Goal: Task Accomplishment & Management: Use online tool/utility

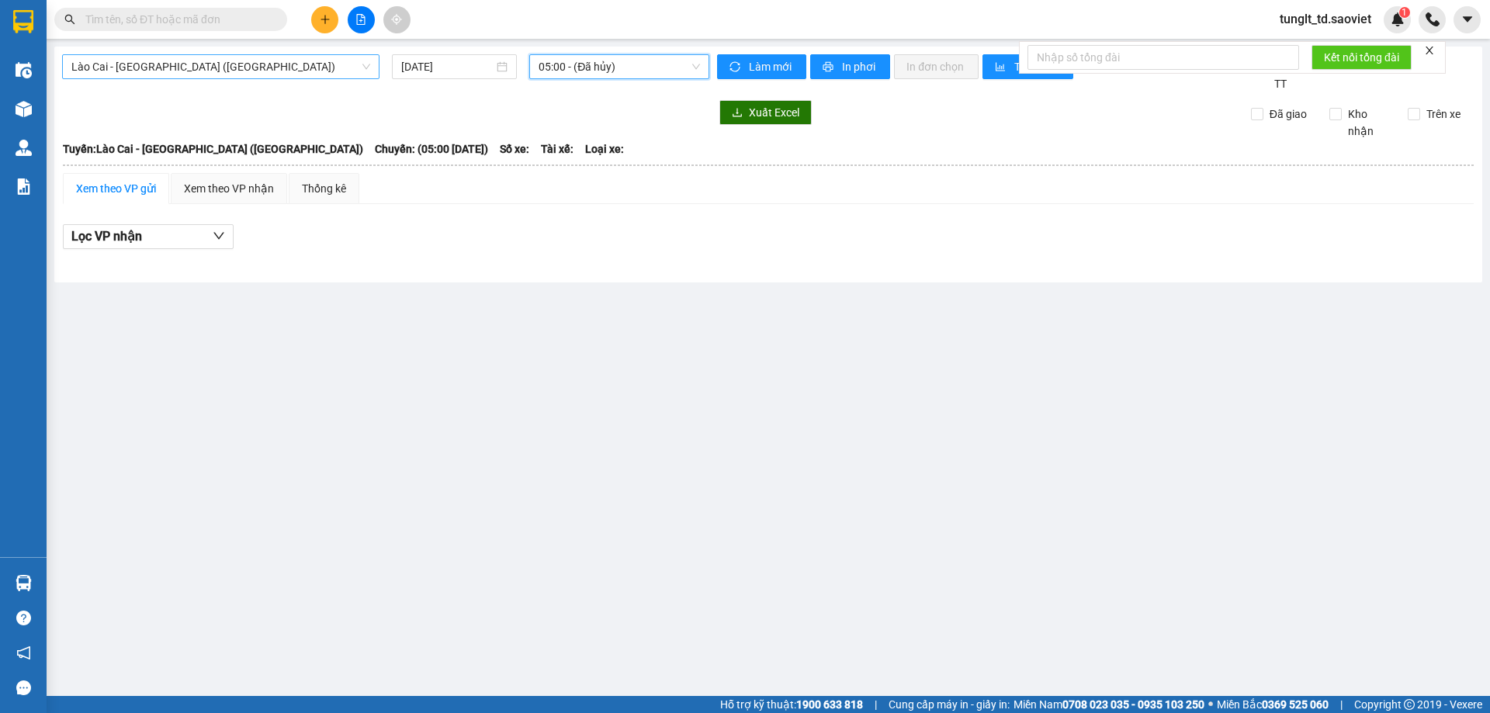
click at [260, 71] on span "Lào Cai - [GEOGRAPHIC_DATA] ([GEOGRAPHIC_DATA])" at bounding box center [220, 66] width 299 height 23
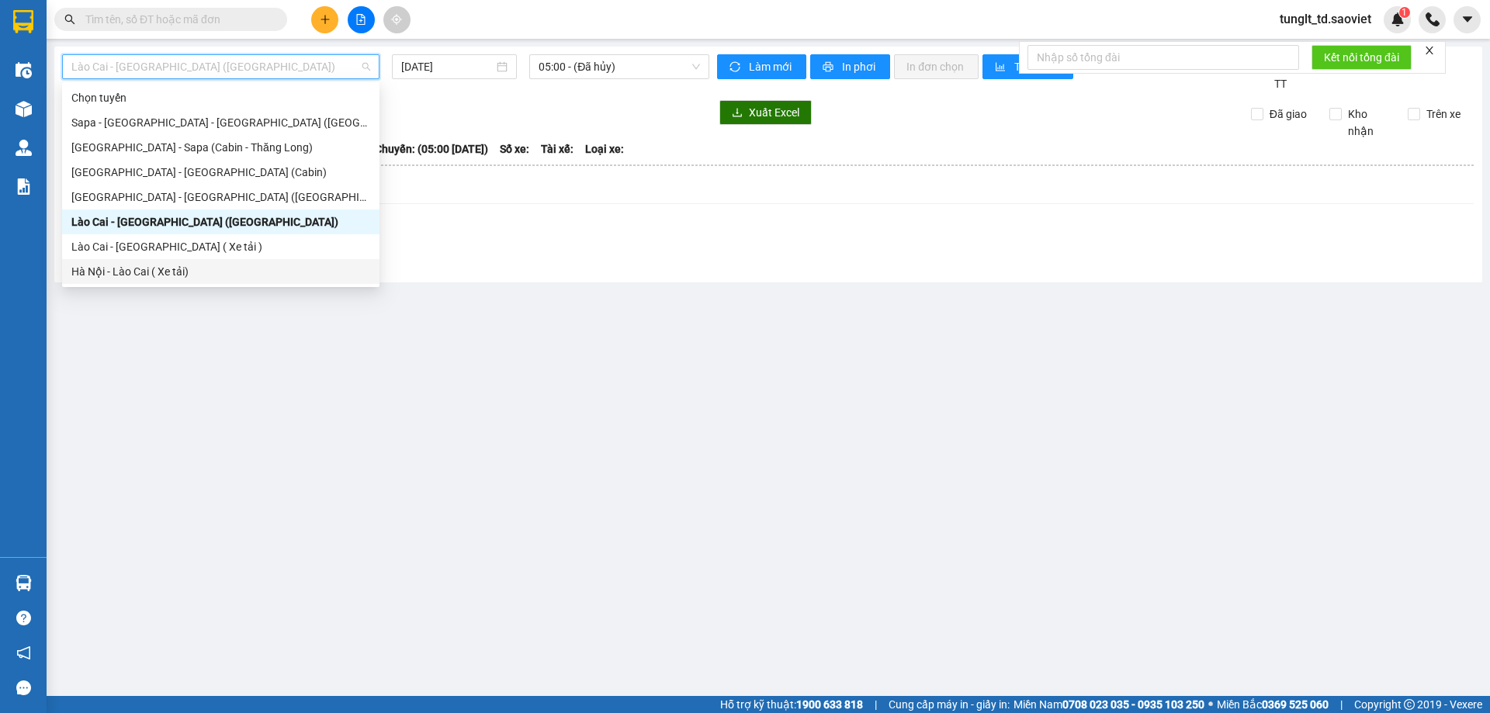
click at [189, 269] on div "Hà Nội - Lào Cai ( Xe tải)" at bounding box center [220, 271] width 299 height 17
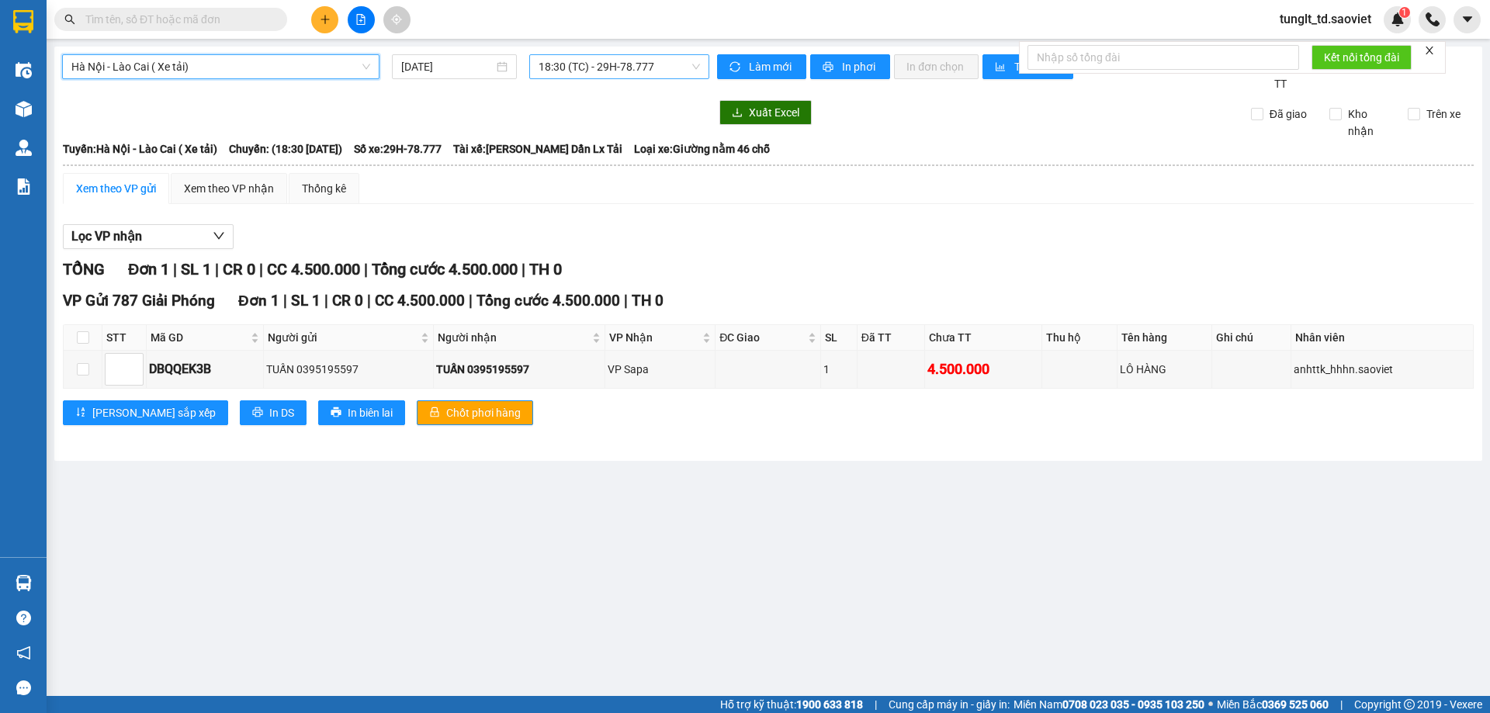
click at [625, 69] on span "18:30 (TC) - 29H-78.777" at bounding box center [619, 66] width 161 height 23
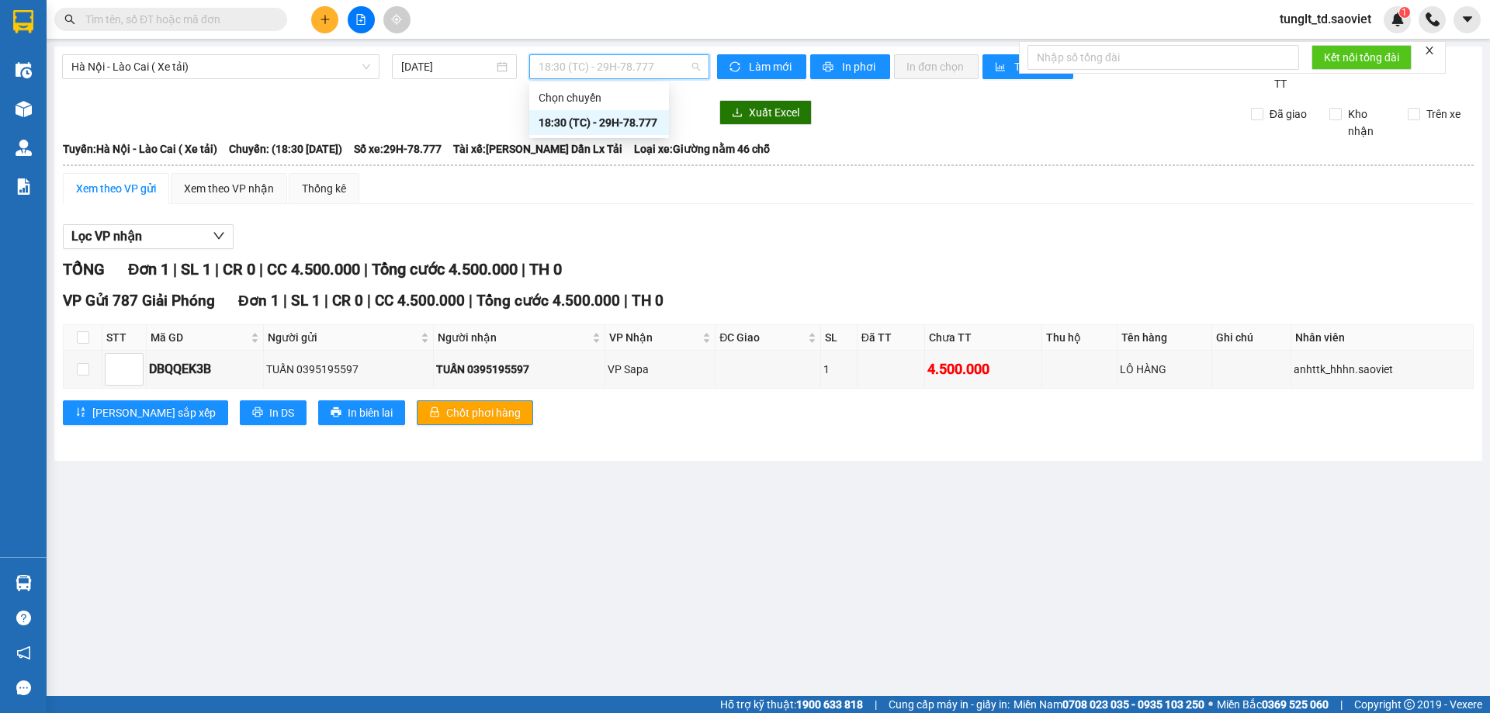
click at [615, 119] on div "18:30 (TC) - 29H-78.777" at bounding box center [599, 122] width 121 height 17
click at [754, 272] on div "TỔNG Đơn 1 | SL 1 | CR 0 | CC 4.500.000 | Tổng cước 4.500.000 | TH 0" at bounding box center [768, 270] width 1411 height 24
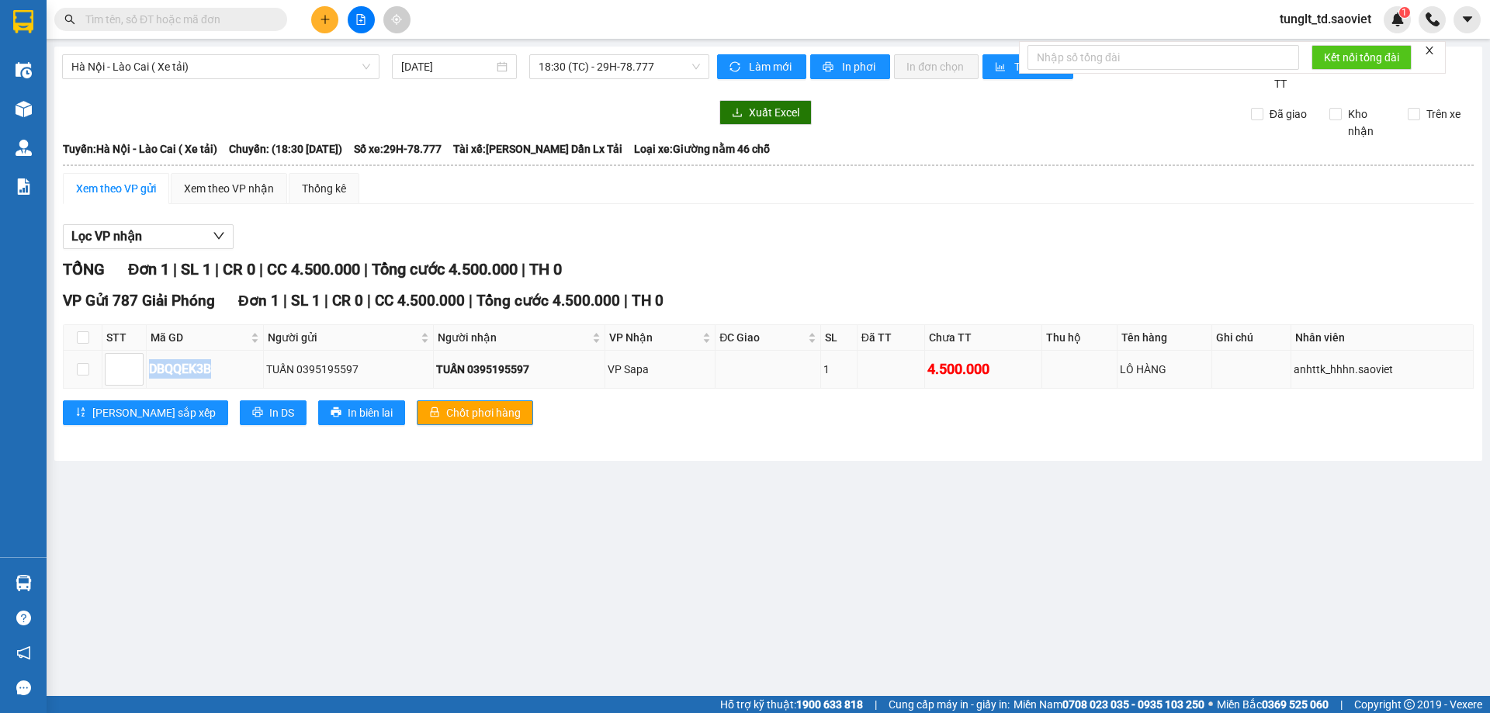
drag, startPoint x: 145, startPoint y: 369, endPoint x: 245, endPoint y: 376, distance: 100.3
click at [245, 376] on tr "DBQQEK3B TUẤN 0395195597 TUẤN 0395195597 VP Sapa 1 4.500.000 LÔ HÀNG anhttk_hhh…" at bounding box center [769, 369] width 1410 height 37
click at [235, 362] on div "DBQQEK3B" at bounding box center [205, 368] width 112 height 19
click at [593, 72] on span "18:30 (TC) - 29H-78.777" at bounding box center [619, 66] width 161 height 23
click at [412, 71] on input "[DATE]" at bounding box center [447, 66] width 92 height 17
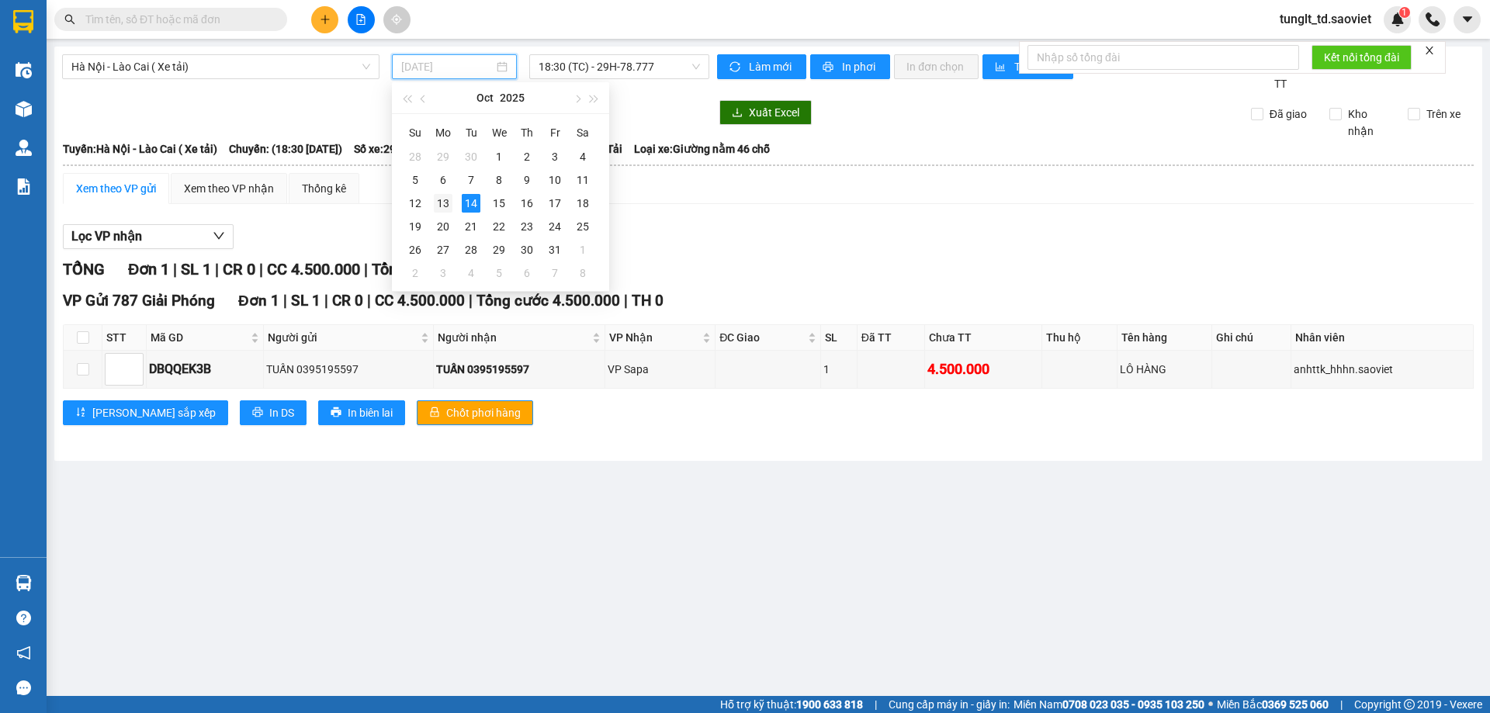
click at [447, 207] on div "13" at bounding box center [443, 203] width 19 height 19
type input "[DATE]"
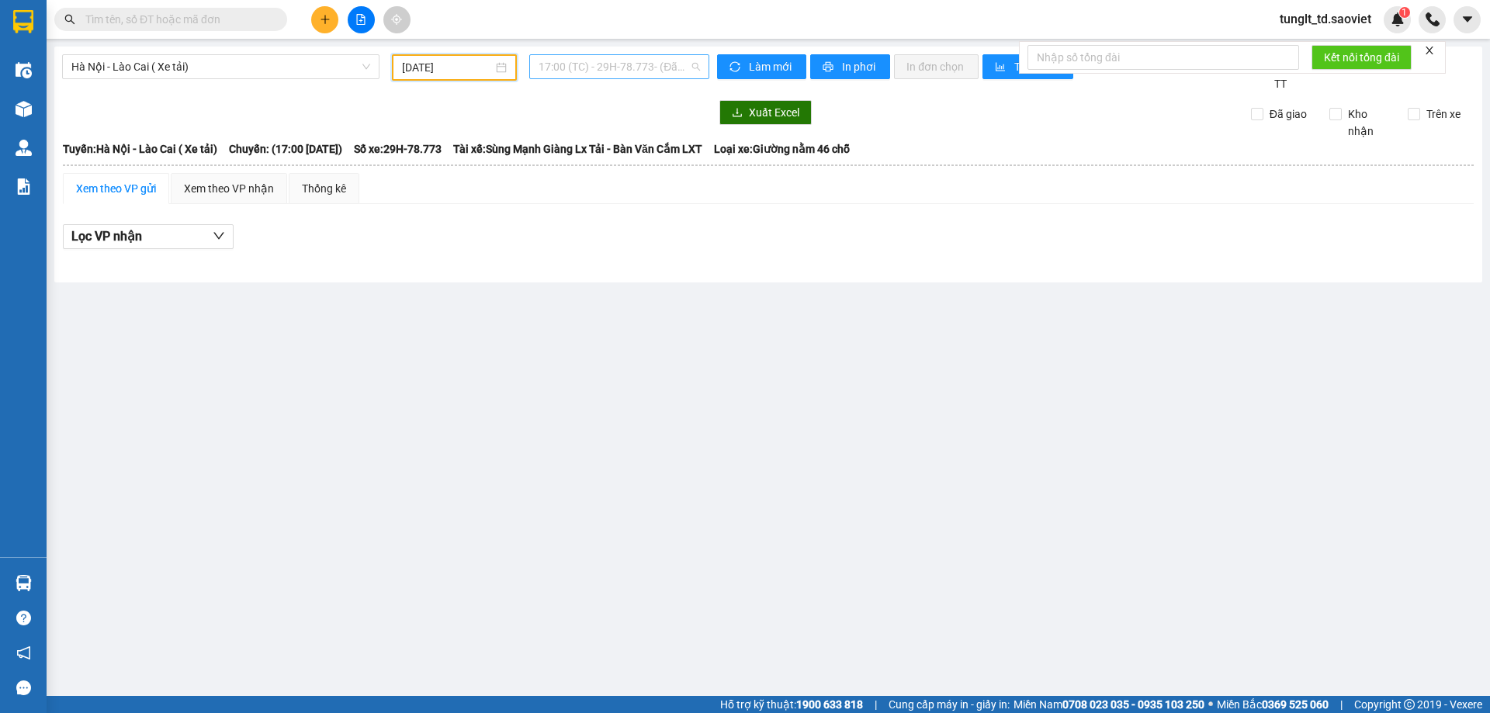
click at [633, 75] on span "17:00 (TC) - 29H-78.773 - (Đã hủy)" at bounding box center [619, 66] width 161 height 23
click at [633, 145] on div "20:00 (TC) - 29H-78.773" at bounding box center [622, 147] width 167 height 17
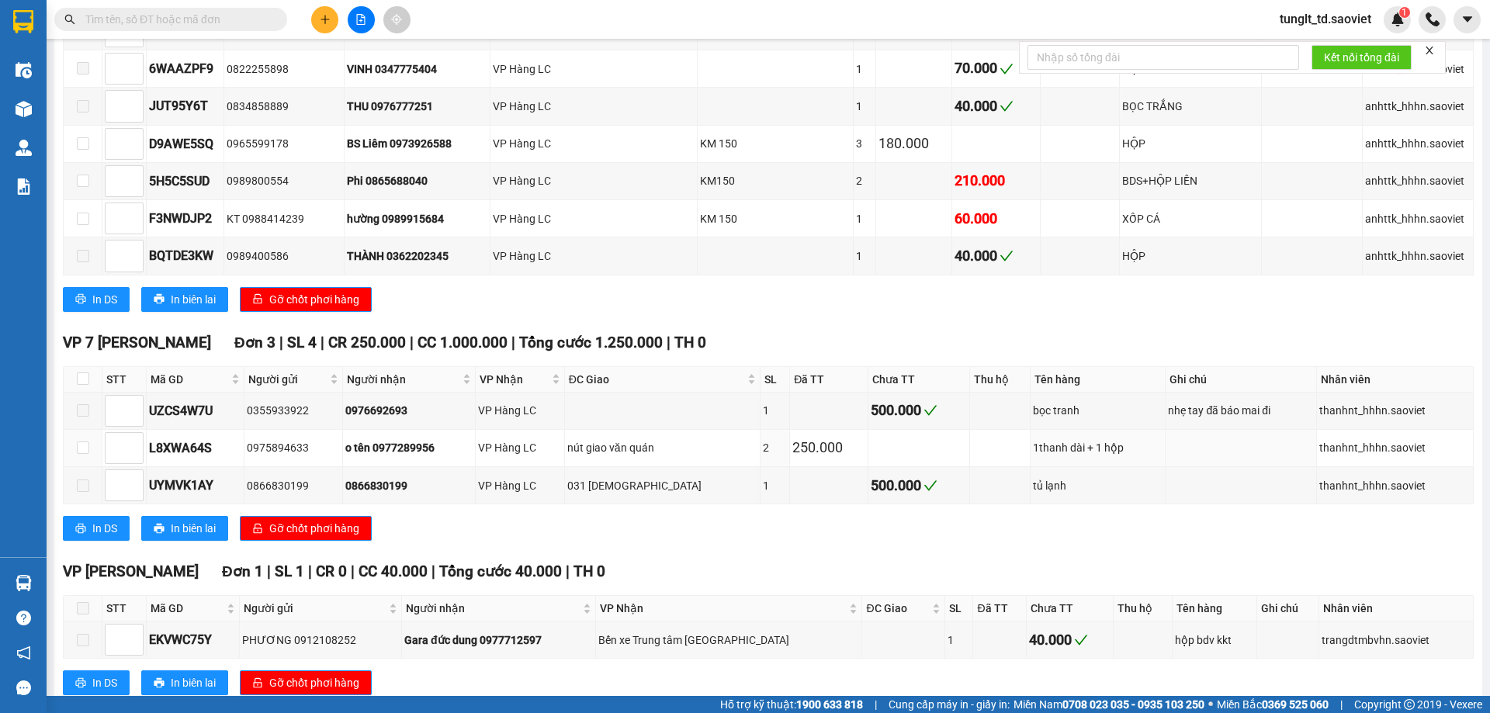
scroll to position [1475, 0]
drag, startPoint x: 1001, startPoint y: 490, endPoint x: 1084, endPoint y: 477, distance: 84.0
click at [1084, 477] on tr "UYMVK1AY 0866830199 0866830199 VP Hàng LC 031 sơn đạo 1 500.000 tủ lạnh thanhnt…" at bounding box center [769, 484] width 1410 height 37
click at [1083, 535] on div "In DS In biên lai Gỡ chốt phơi hàng" at bounding box center [768, 527] width 1411 height 25
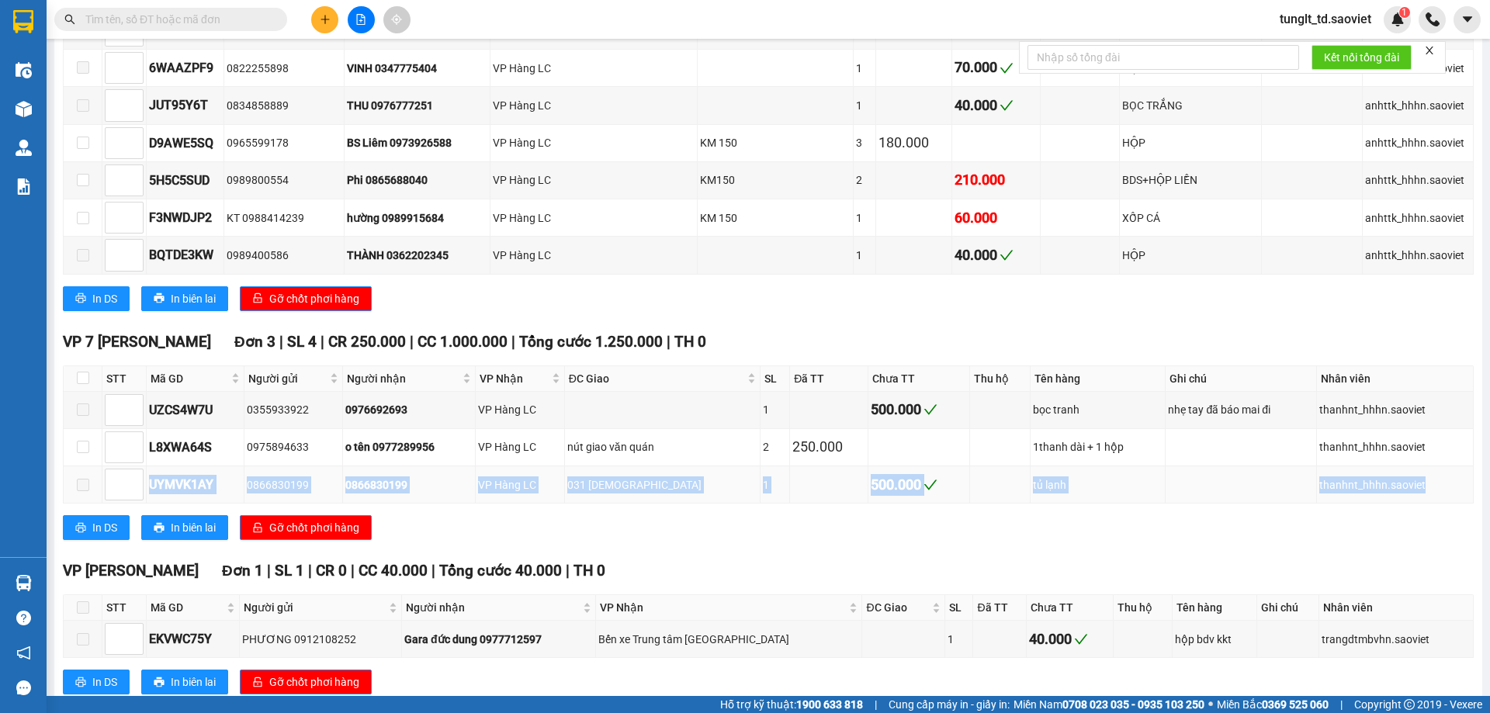
drag, startPoint x: 152, startPoint y: 491, endPoint x: 1423, endPoint y: 491, distance: 1270.6
click at [1423, 491] on tr "UYMVK1AY 0866830199 0866830199 VP Hàng LC 031 sơn đạo 1 500.000 tủ lạnh thanhnt…" at bounding box center [769, 484] width 1410 height 37
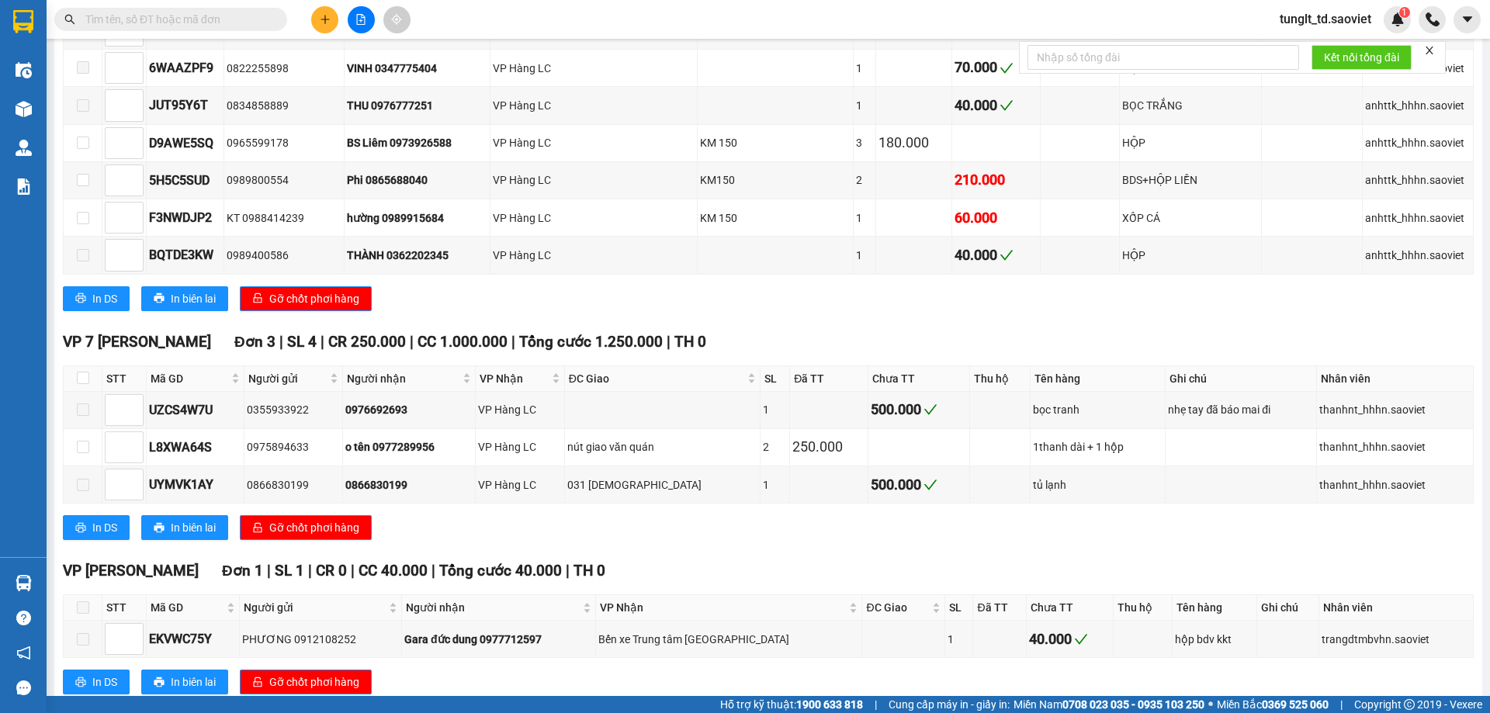
click at [1274, 509] on div "VP 7 [PERSON_NAME] Đơn 3 | SL 4 | CR 250.000 | CC 1.000.000 | Tổng cước 1.250.0…" at bounding box center [768, 442] width 1411 height 222
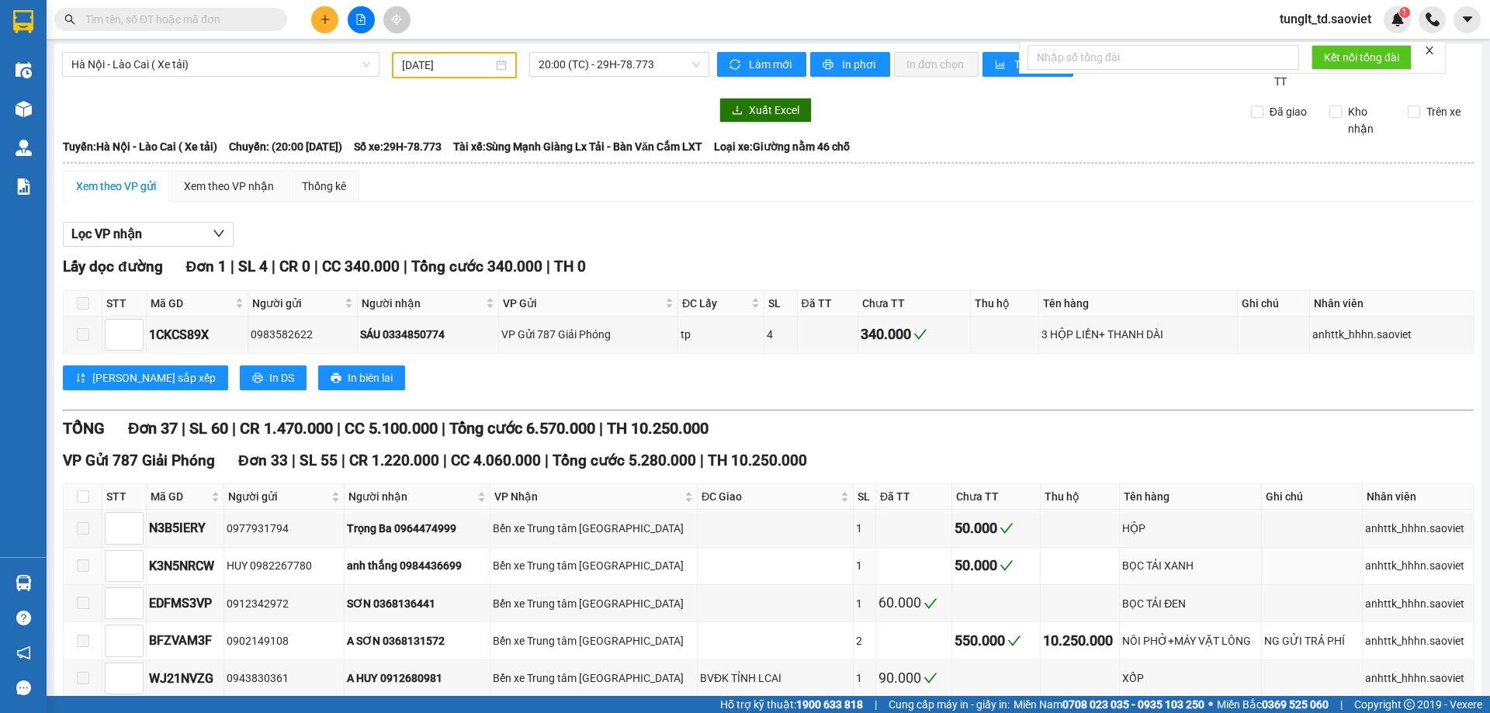
scroll to position [0, 0]
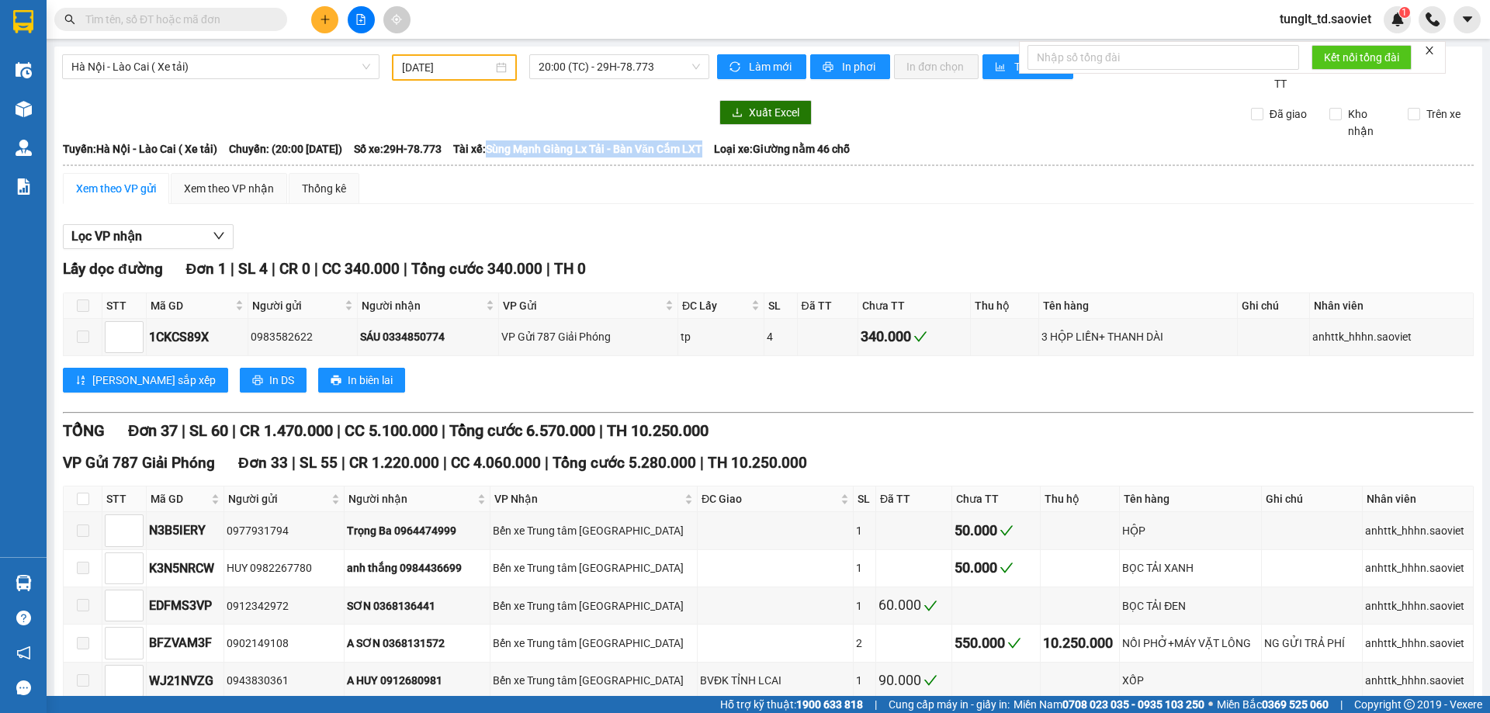
drag, startPoint x: 547, startPoint y: 151, endPoint x: 768, endPoint y: 152, distance: 220.4
click at [702, 152] on span "Tài xế: Sùng Mạnh Giàng Lx Tải - Bàn Văn Cắm LXT" at bounding box center [577, 148] width 249 height 17
copy span "Sùng Mạnh Giàng Lx Tải - Bàn Văn Cắm LXT"
click at [753, 196] on div "Xem theo VP gửi Xem theo VP nhận Thống kê" at bounding box center [768, 188] width 1411 height 31
